Goal: Navigation & Orientation: Find specific page/section

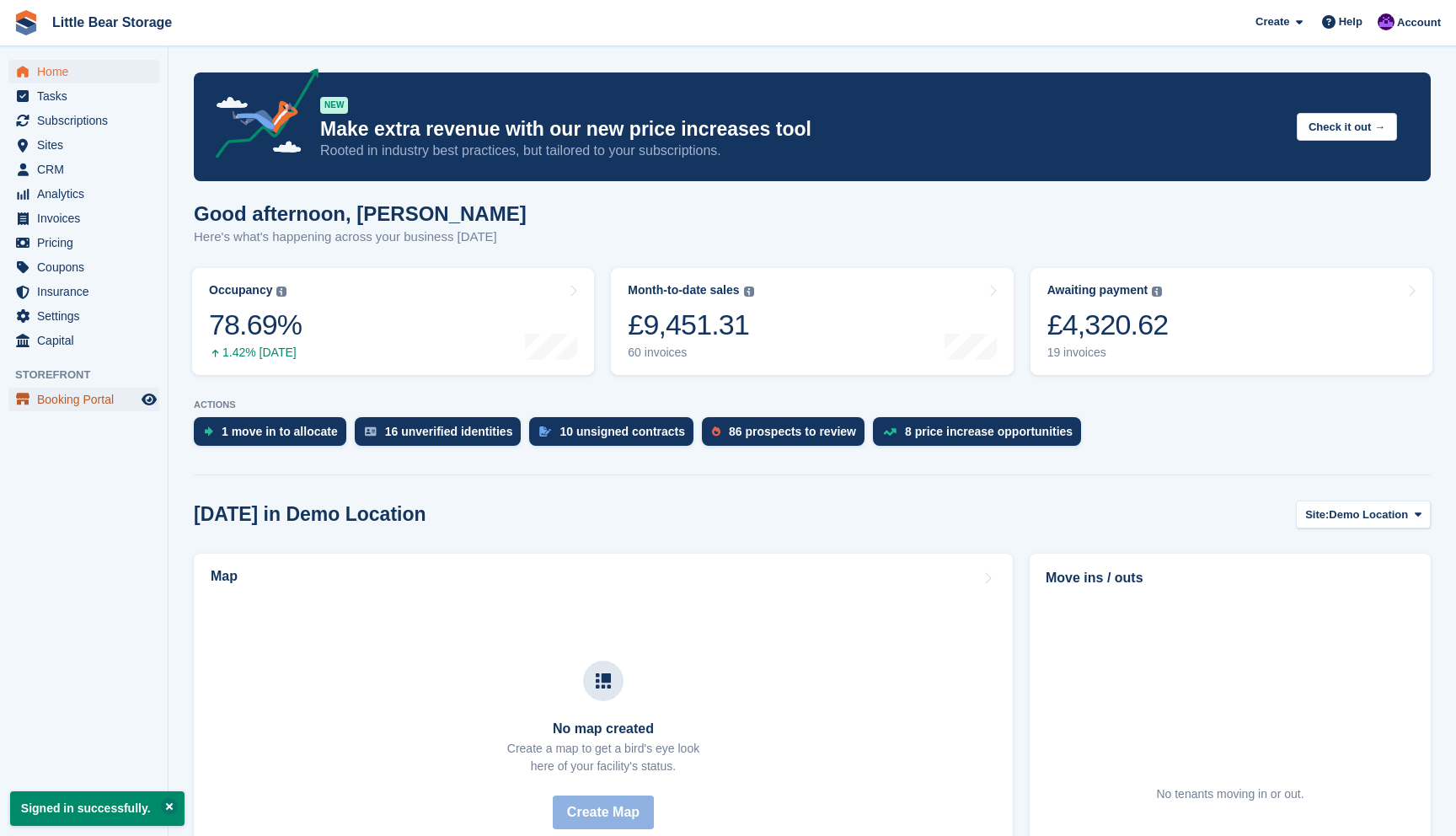
click at [72, 400] on span "Booking Portal" at bounding box center [88, 400] width 101 height 24
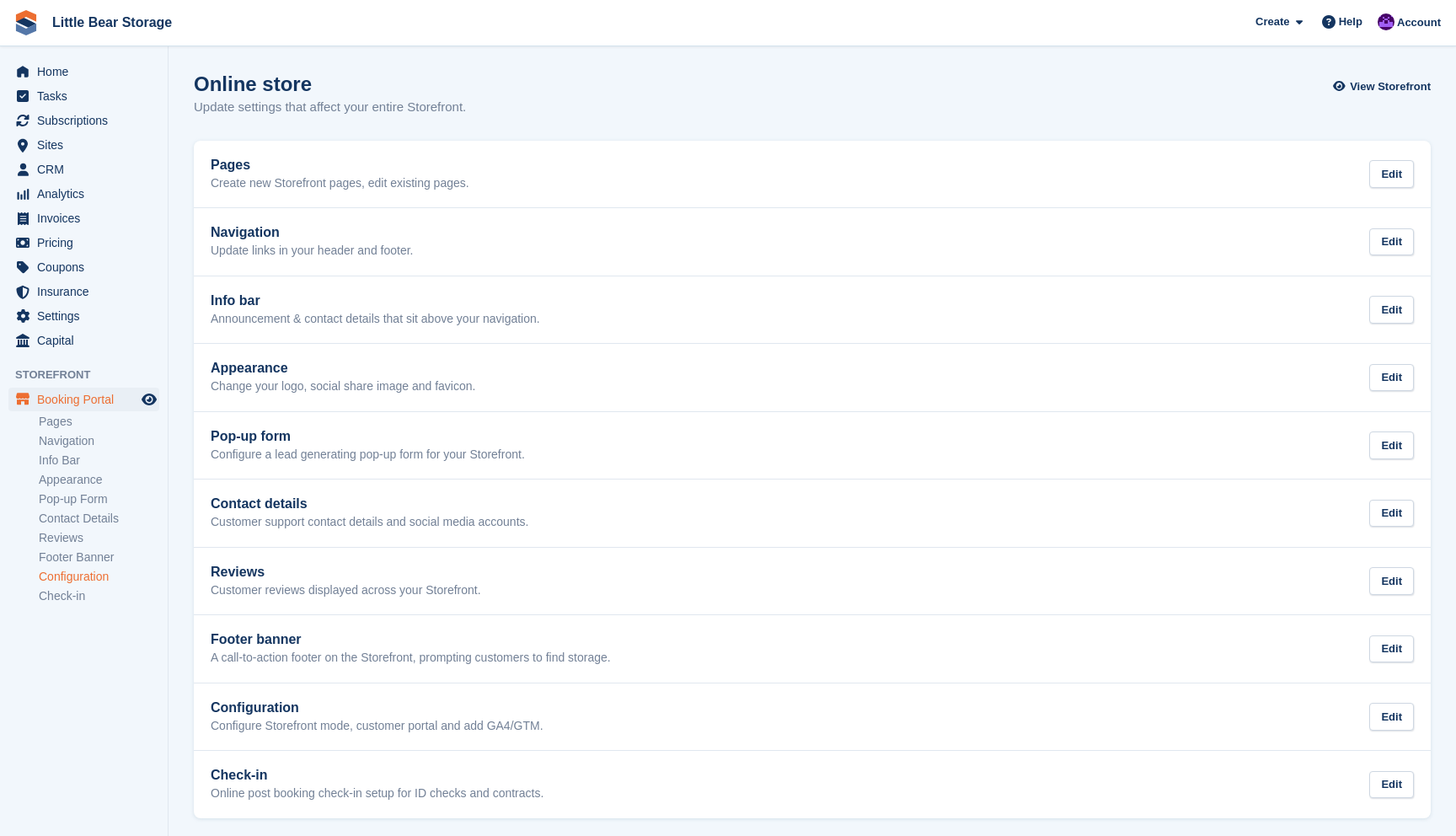
click at [101, 574] on link "Configuration" at bounding box center [98, 576] width 120 height 16
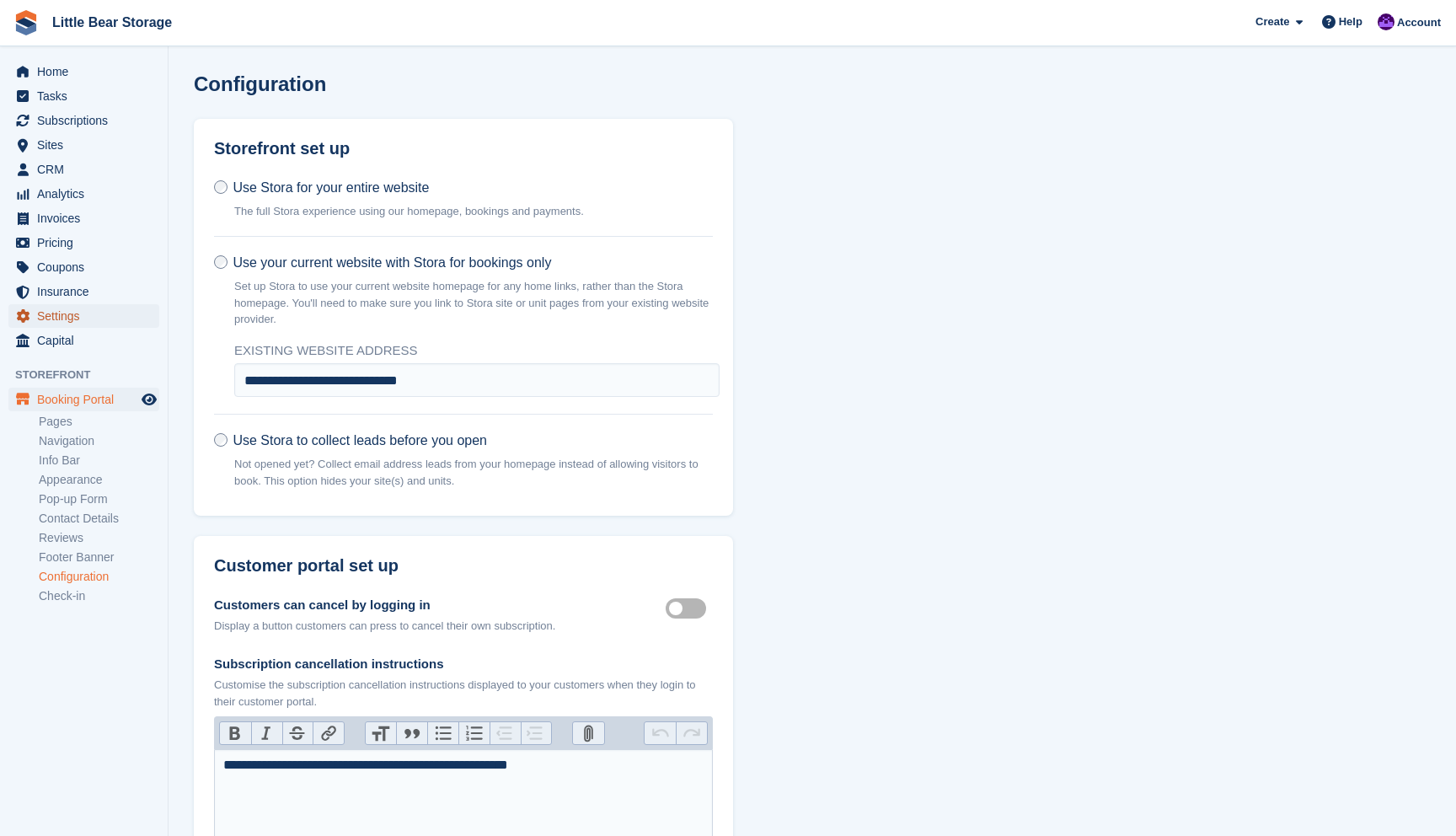
click at [74, 315] on span "Settings" at bounding box center [88, 316] width 101 height 24
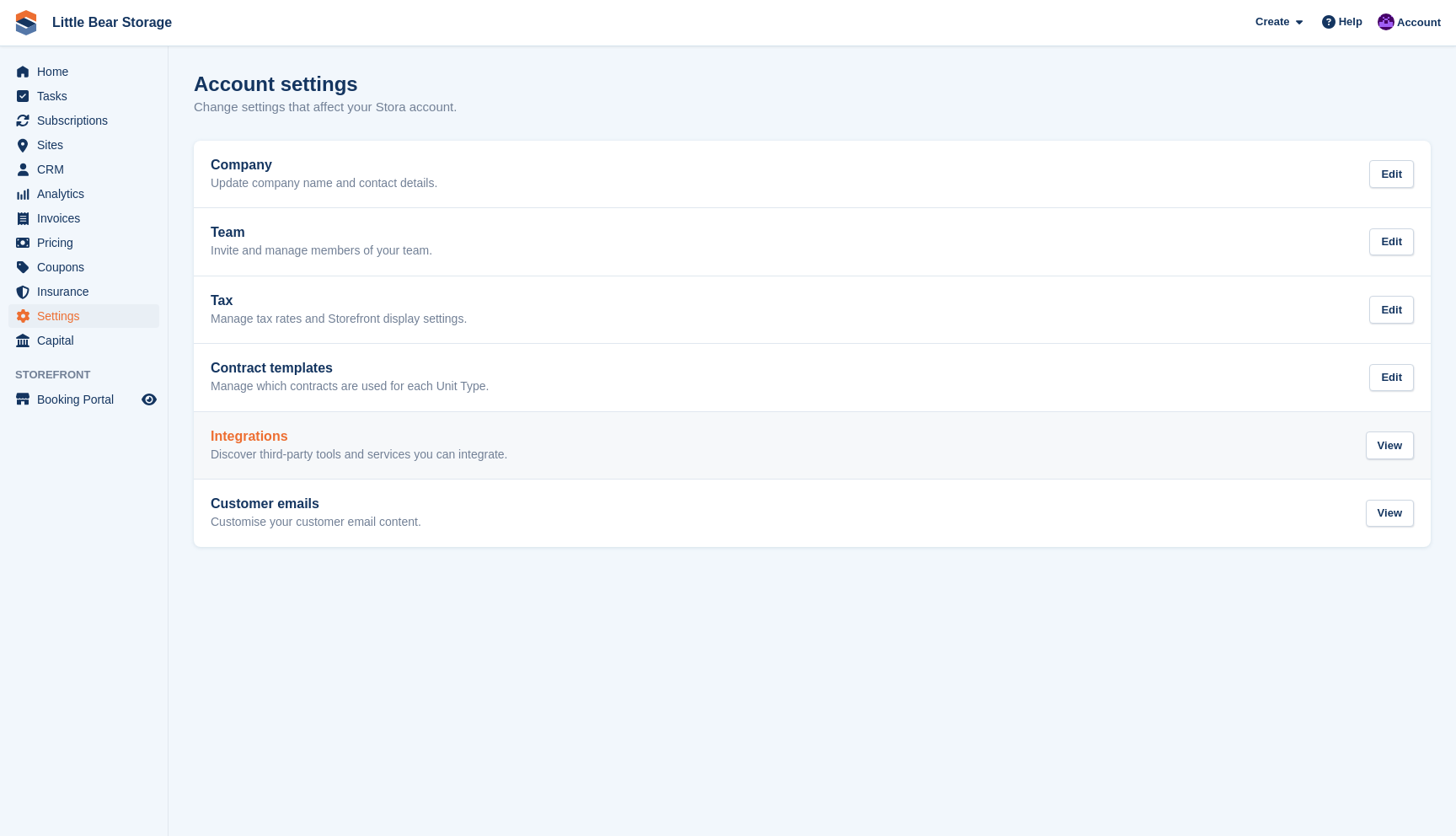
click at [301, 454] on p "Discover third-party tools and services you can integrate." at bounding box center [359, 455] width 297 height 15
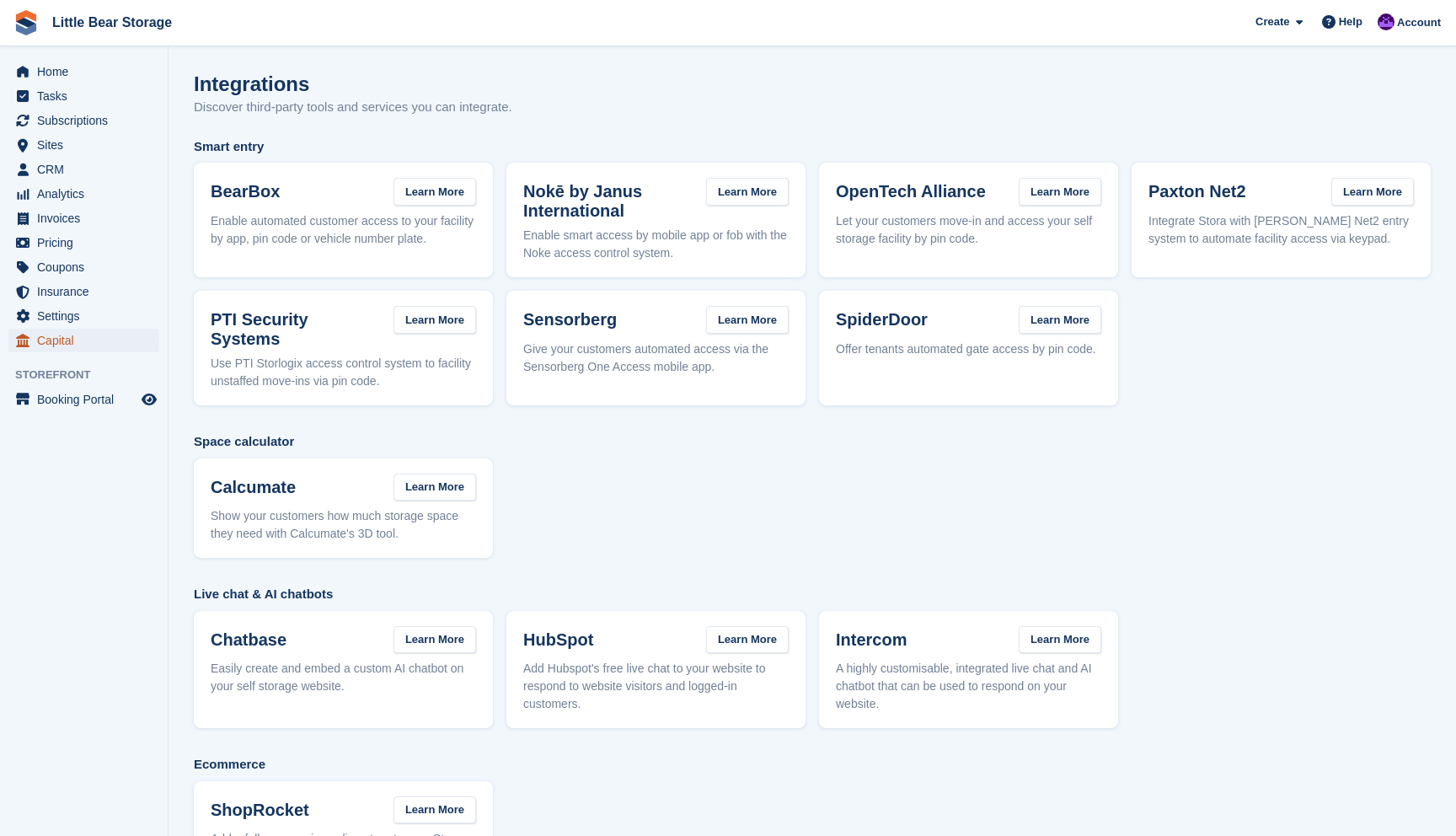
click at [92, 331] on span "Capital" at bounding box center [88, 341] width 101 height 24
click at [95, 317] on span "Settings" at bounding box center [88, 316] width 101 height 24
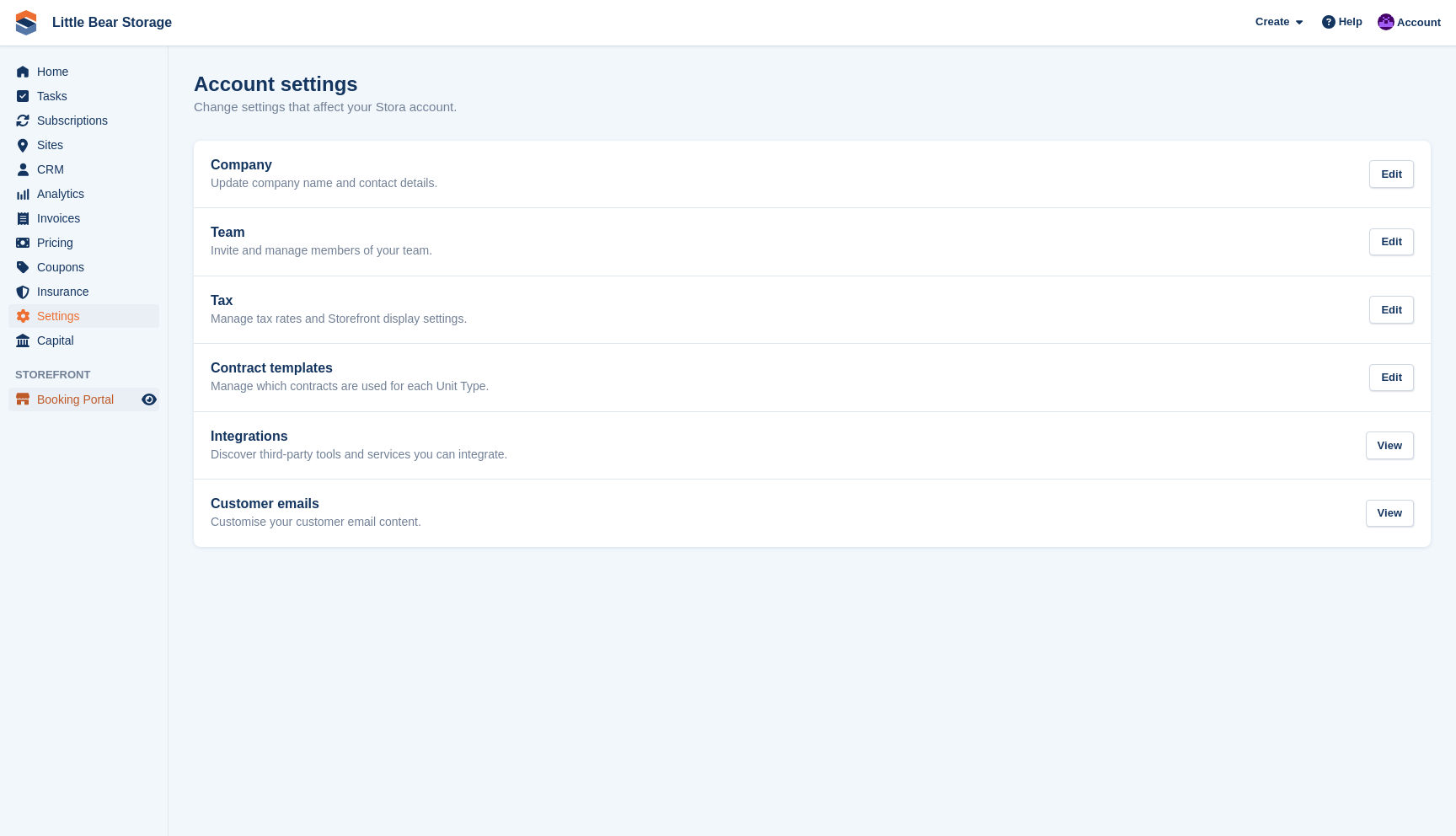
click at [88, 402] on span "Booking Portal" at bounding box center [88, 400] width 101 height 24
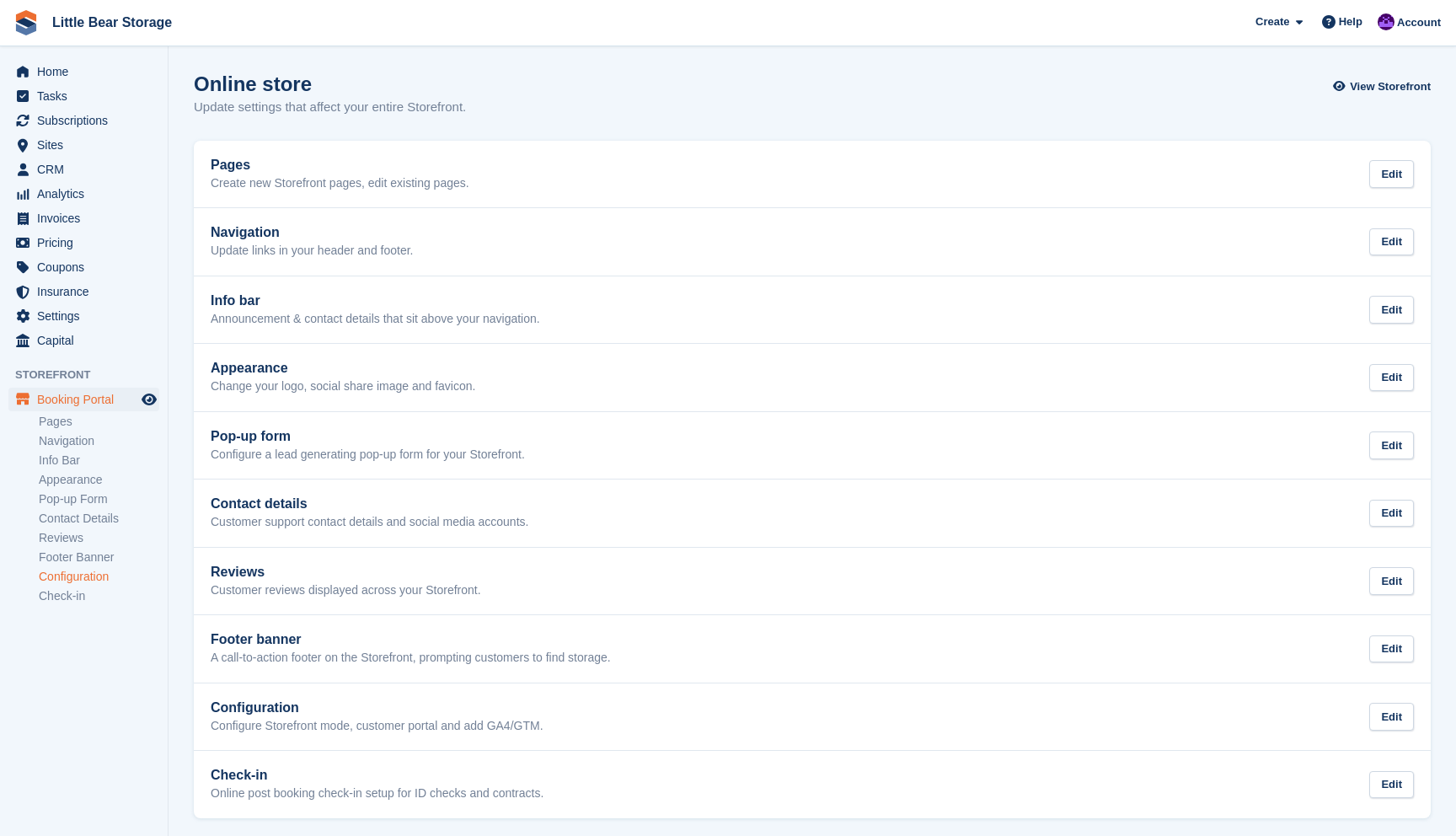
click at [79, 579] on link "Configuration" at bounding box center [98, 576] width 120 height 16
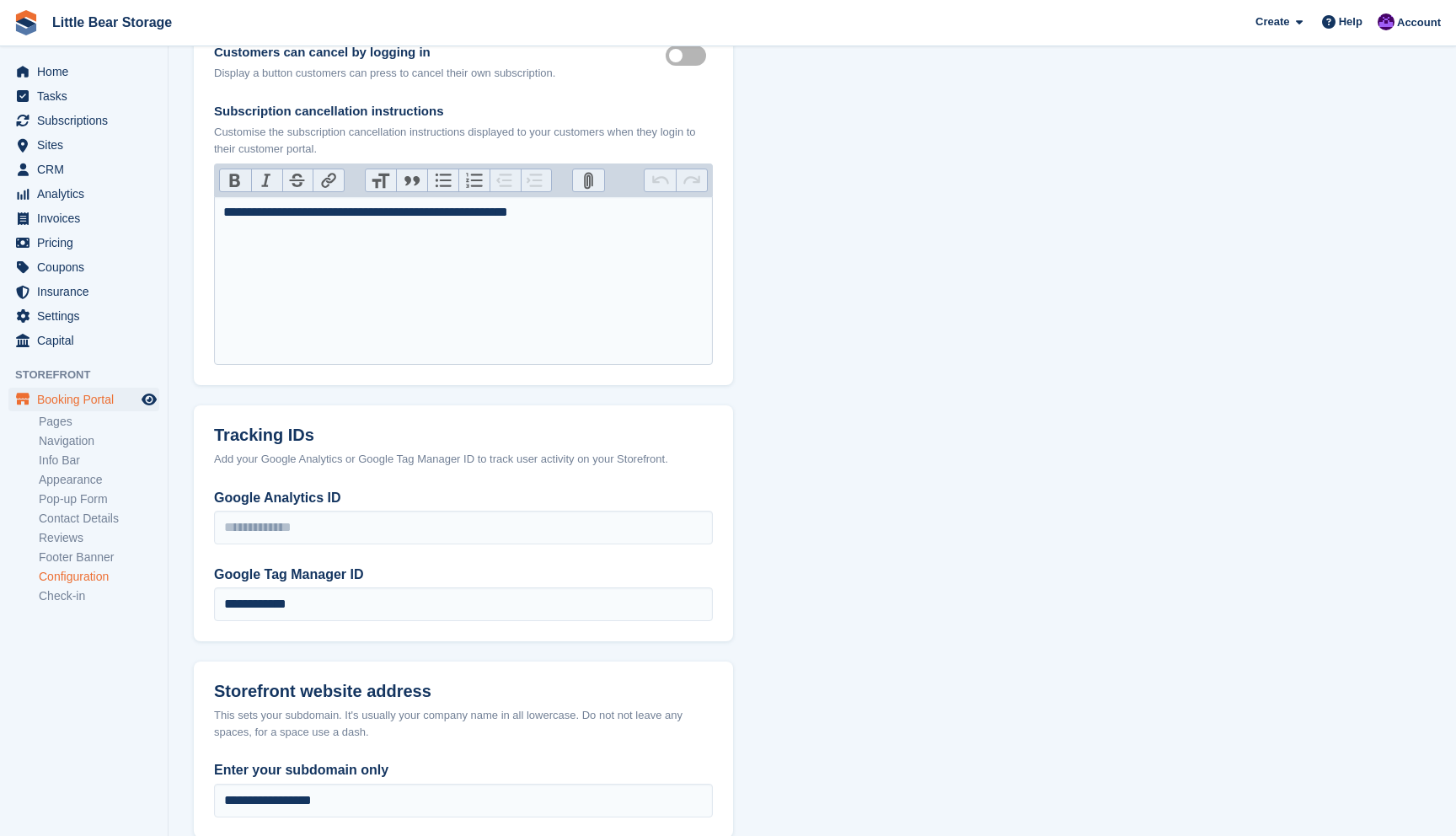
scroll to position [551, 0]
